Goal: Book appointment/travel/reservation

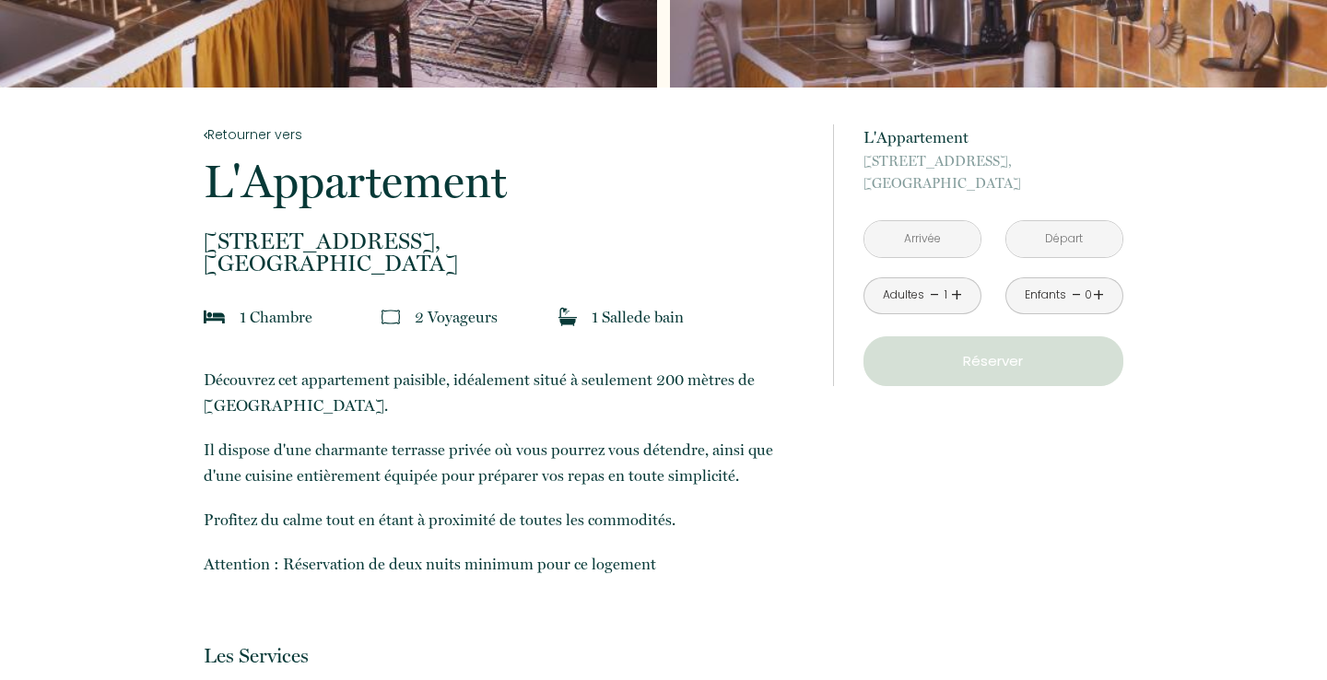
scroll to position [272, 0]
click at [924, 238] on input "text" at bounding box center [922, 240] width 116 height 36
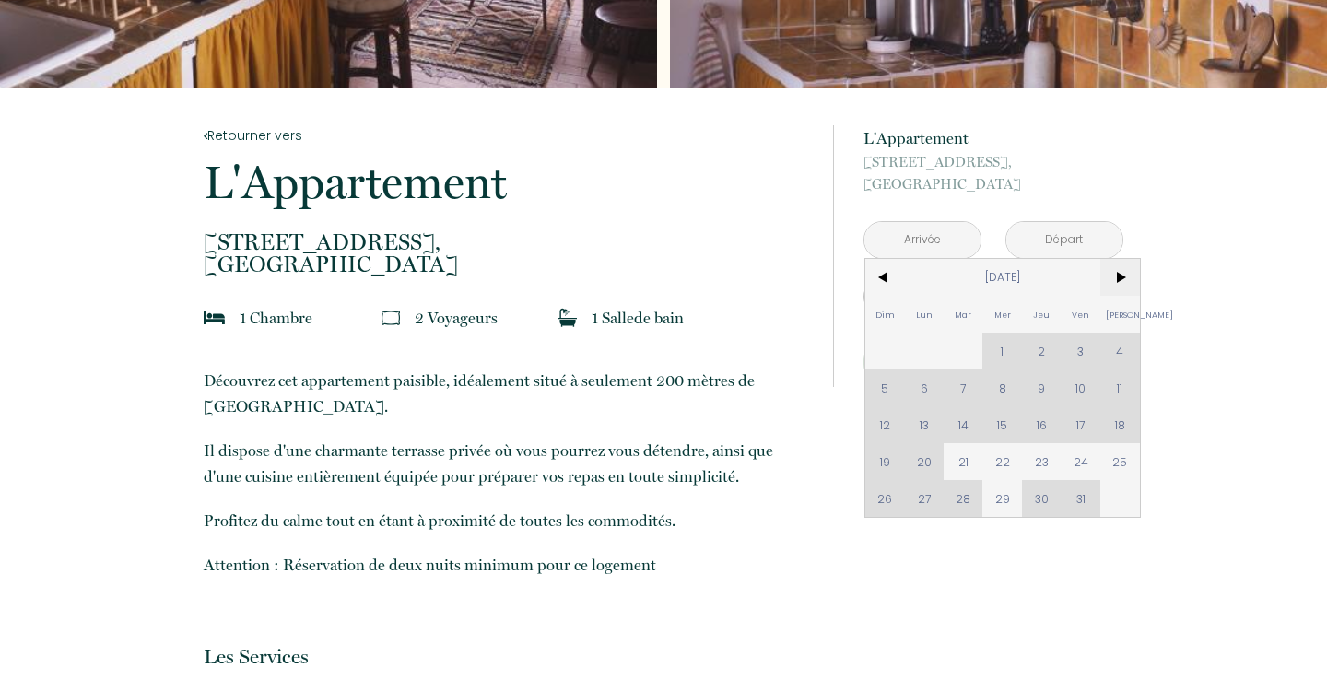
click at [1113, 274] on span ">" at bounding box center [1120, 277] width 40 height 37
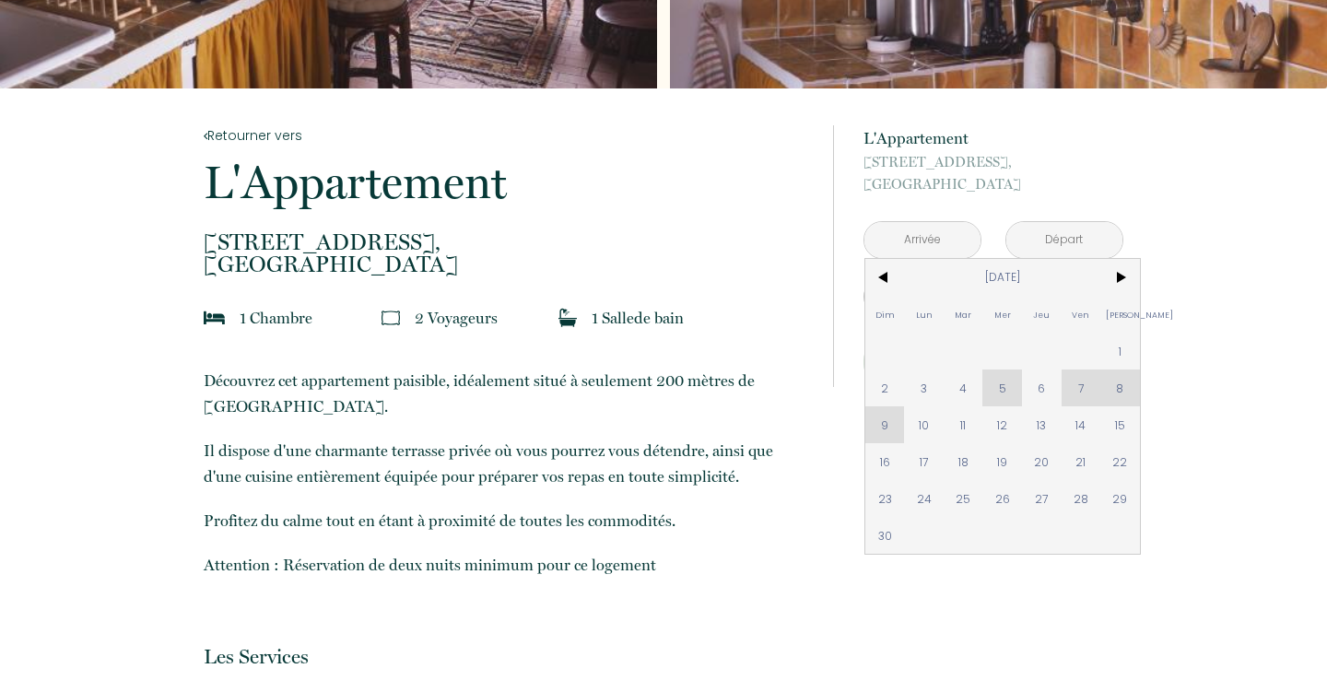
click at [890, 426] on div "Dim Lun Mar Mer Jeu Ven Sam 1 2 3 4 5 6 7 8 9 10 11 12 13 14 15 16 17 18 19 20 …" at bounding box center [1002, 406] width 275 height 295
click at [917, 428] on span "10" at bounding box center [924, 424] width 40 height 37
type input "[DATE]"
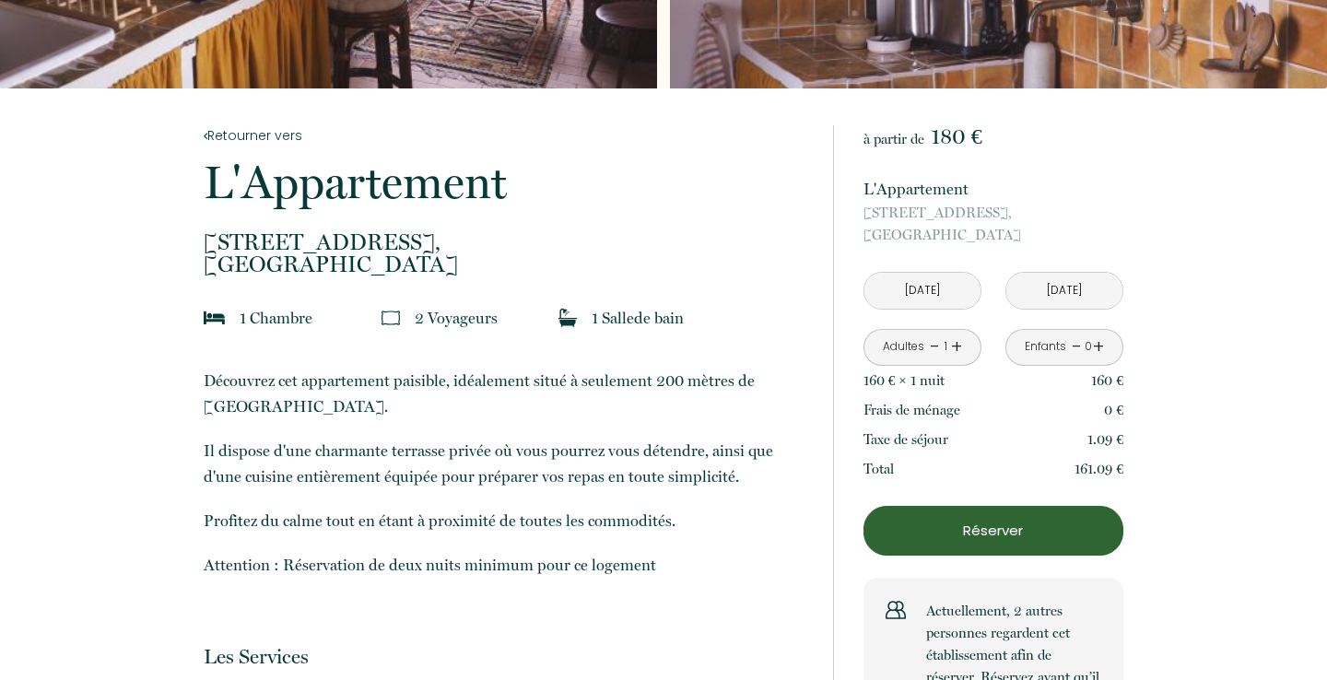
click at [1058, 289] on input "[DATE]" at bounding box center [1064, 291] width 116 height 36
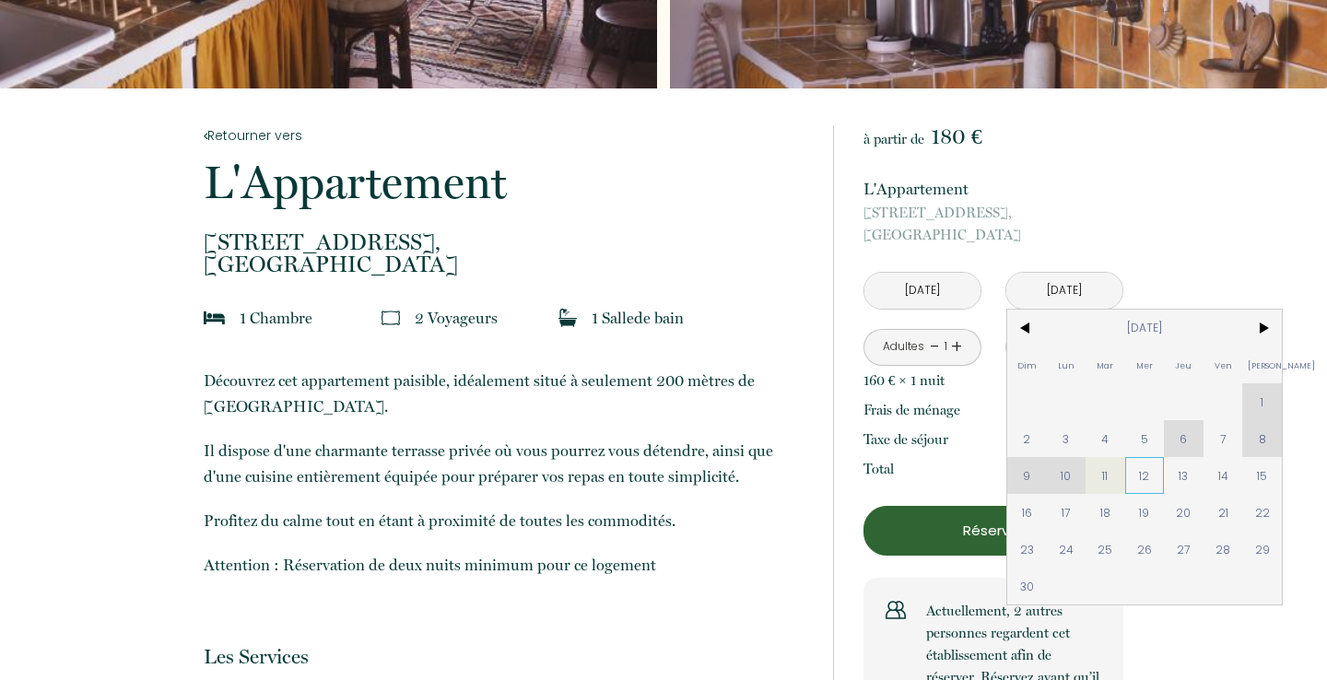
click at [1148, 475] on span "12" at bounding box center [1145, 475] width 40 height 37
type input "[DATE]"
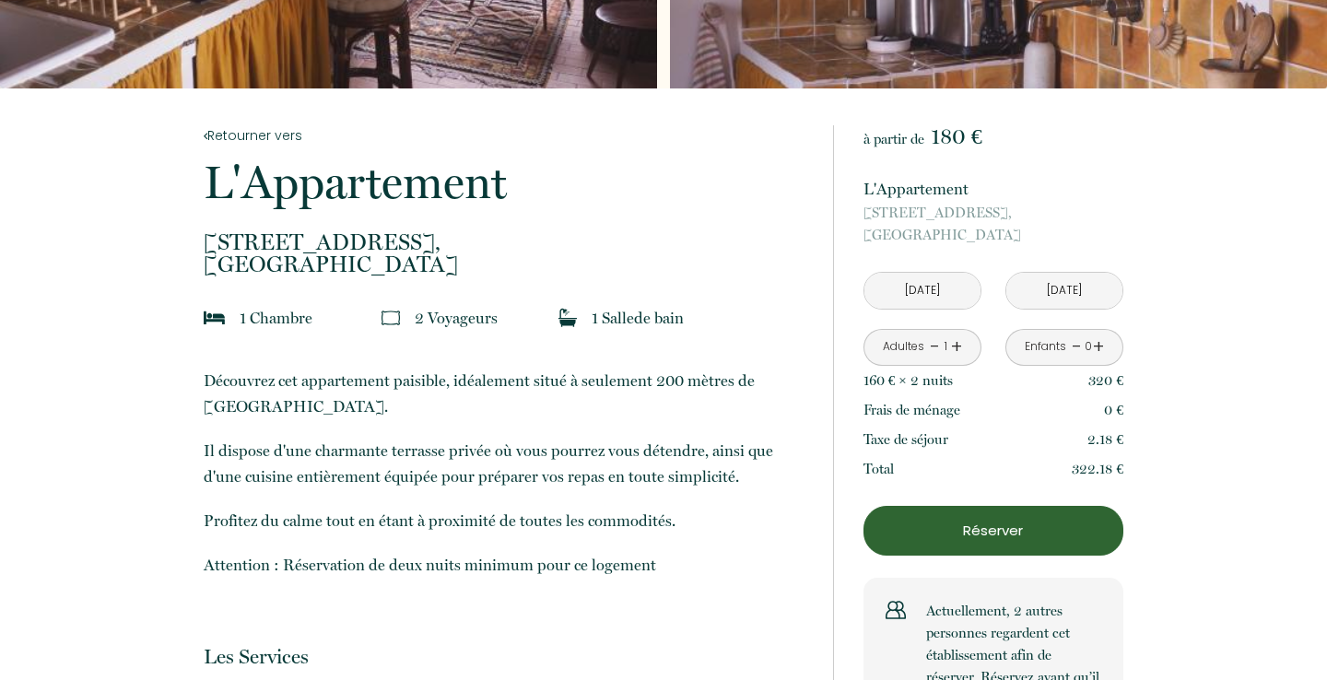
click at [956, 345] on link "+" at bounding box center [956, 347] width 11 height 29
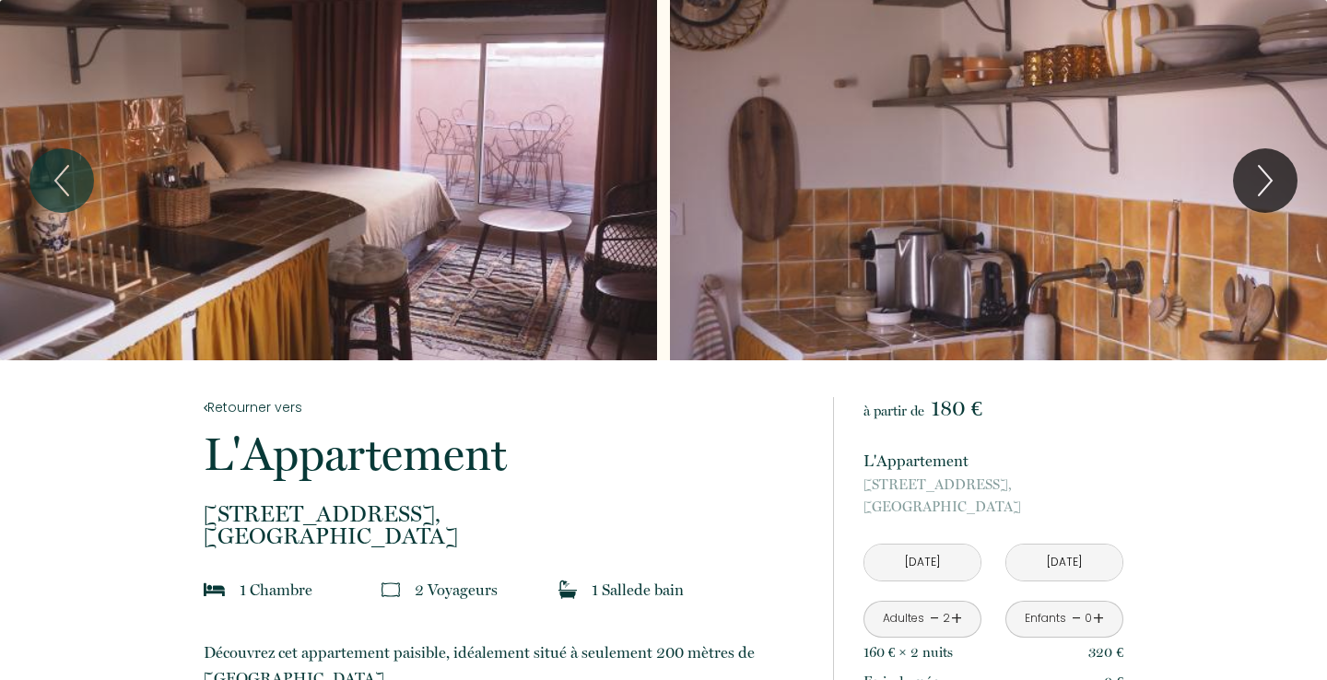
scroll to position [0, 0]
click at [266, 190] on div "Slideshow" at bounding box center [328, 180] width 657 height 360
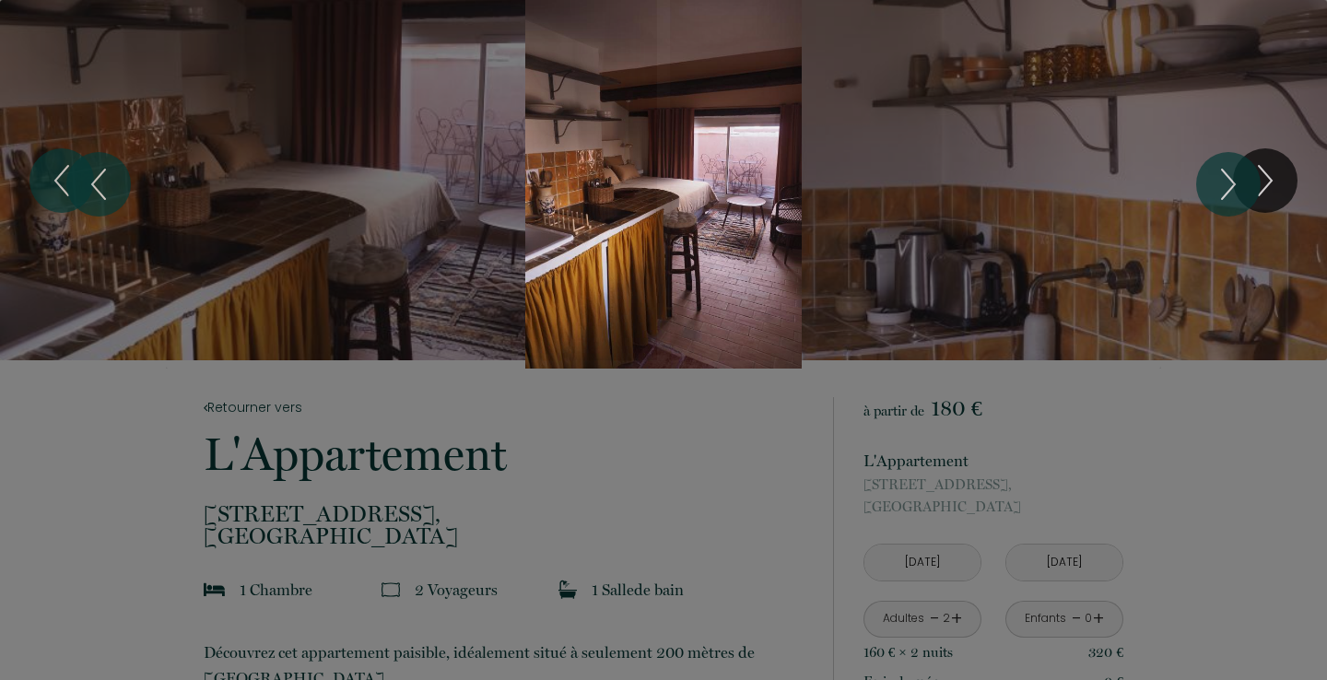
click at [1275, 180] on div "1 2 3 4 5 6 7" at bounding box center [663, 184] width 1327 height 369
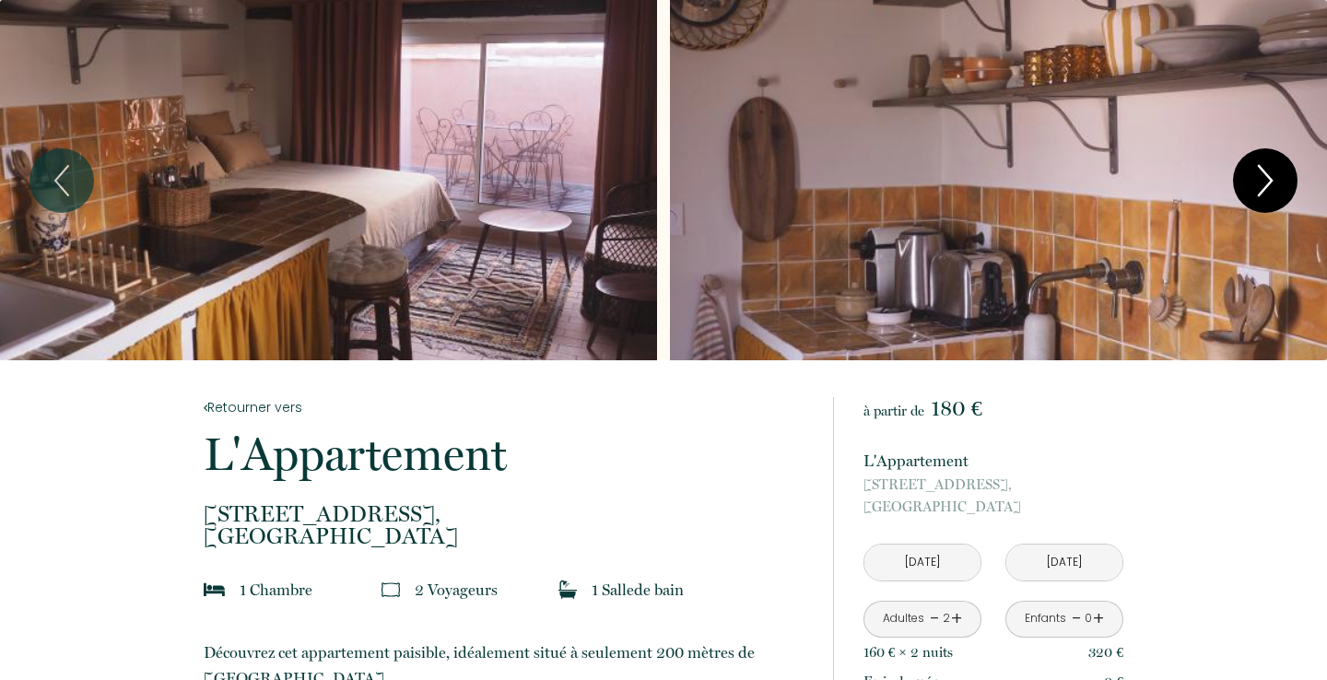
click at [1259, 178] on icon "Next" at bounding box center [1265, 180] width 39 height 55
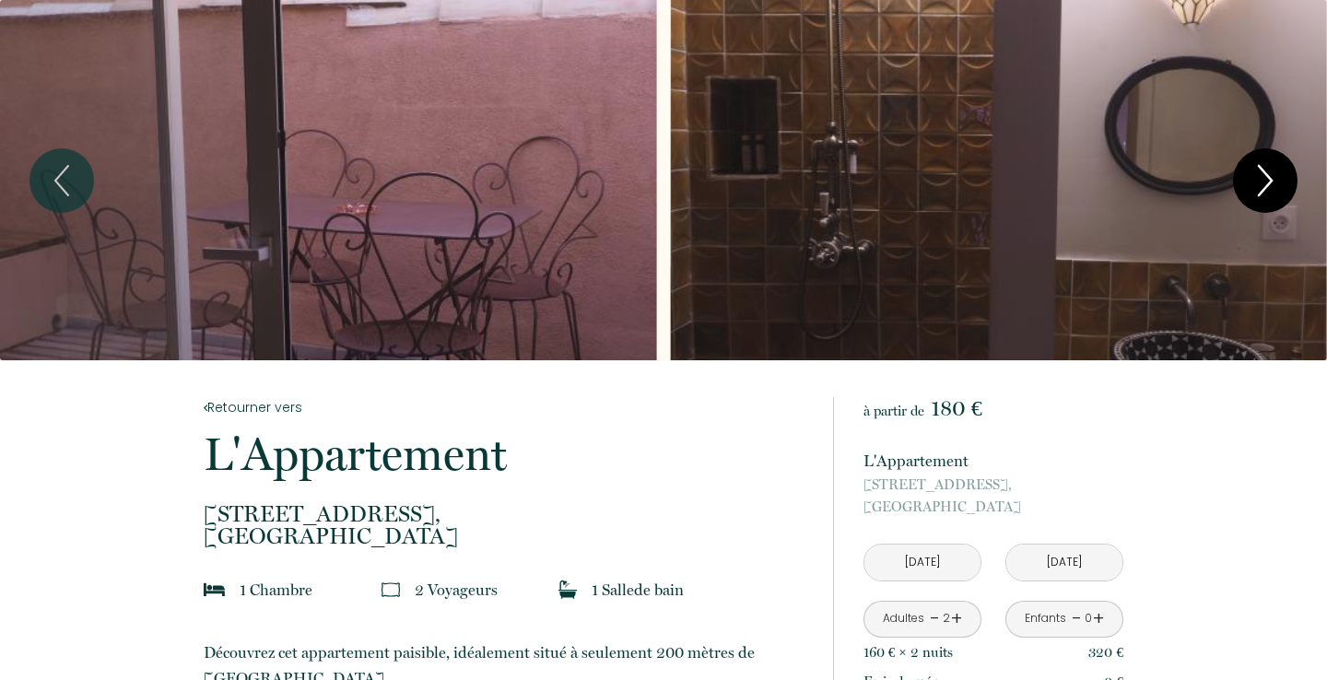
click at [1259, 178] on icon "Next" at bounding box center [1265, 180] width 39 height 55
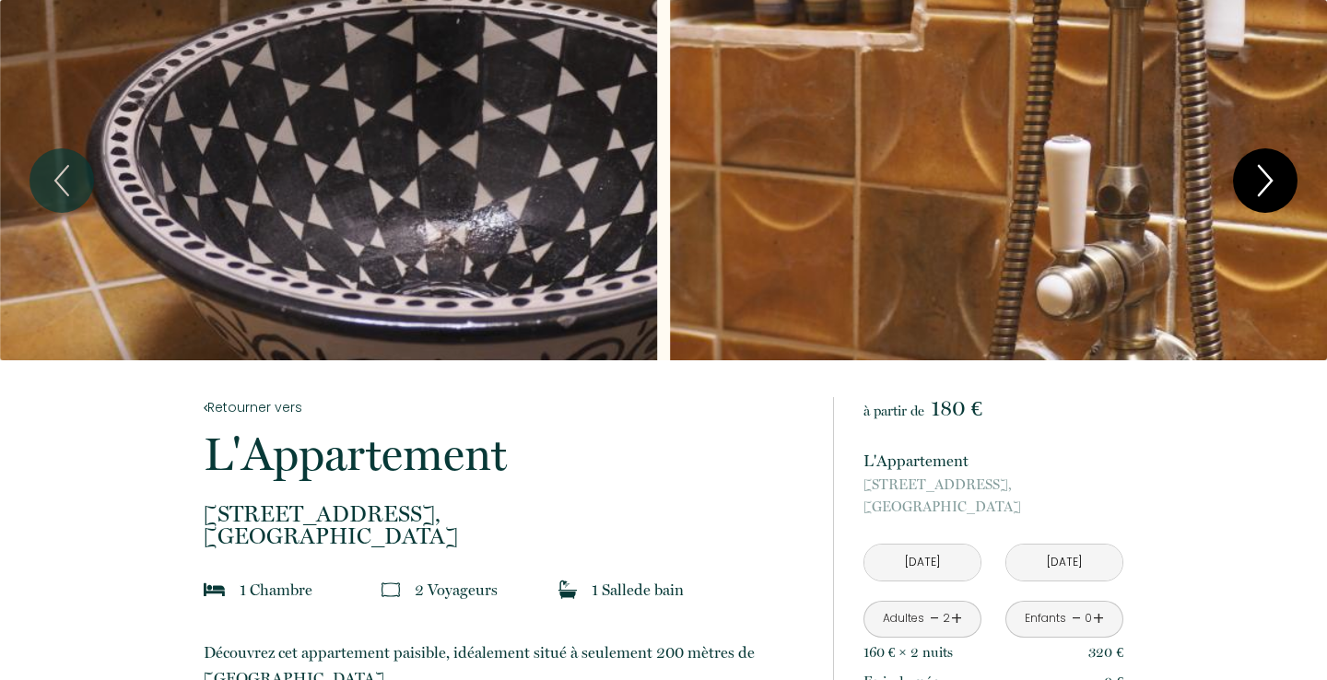
click at [1259, 178] on icon "Next" at bounding box center [1265, 180] width 39 height 55
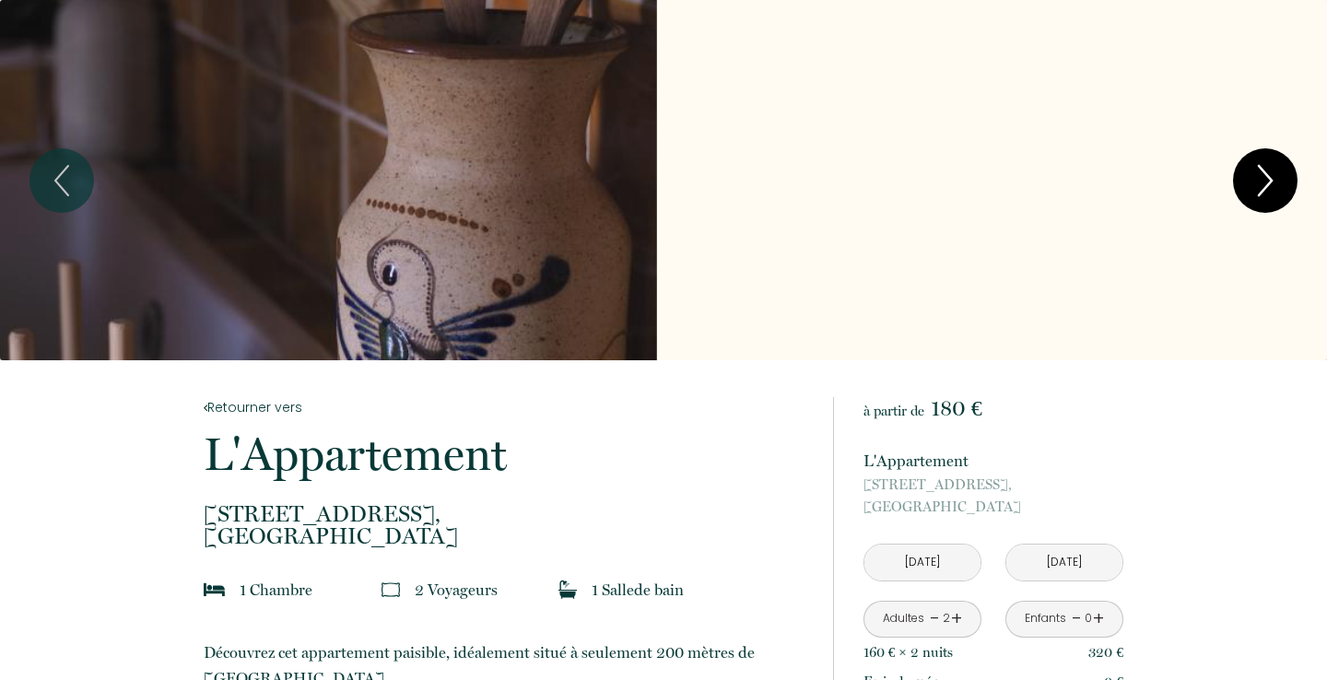
click at [1259, 178] on icon "Next" at bounding box center [1265, 180] width 39 height 55
